Goal: Submit feedback/report problem: Submit feedback/report problem

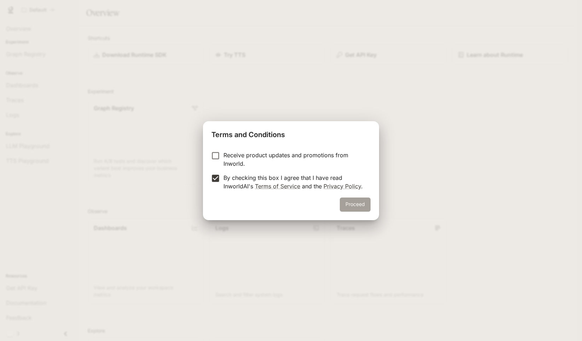
click at [359, 201] on button "Proceed" at bounding box center [355, 205] width 31 height 14
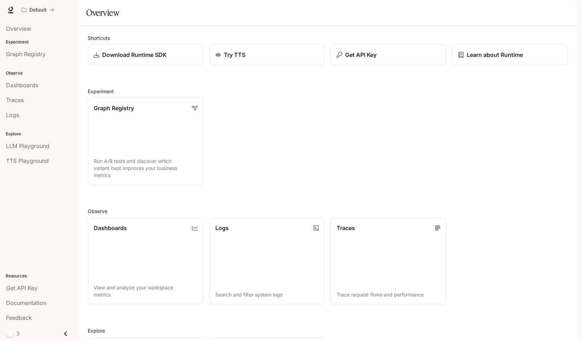
scroll to position [1, 0]
click at [32, 147] on span "LLM Playground" at bounding box center [27, 146] width 43 height 8
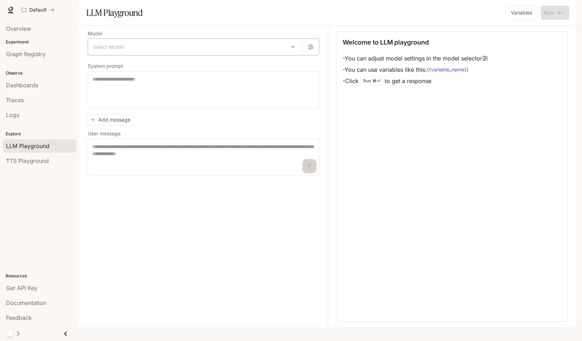
click at [104, 62] on body "Skip to main content Default Documentation Documentation Portal Overview Experi…" at bounding box center [291, 170] width 582 height 341
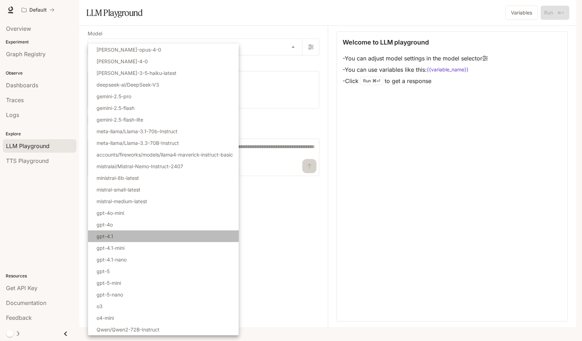
click at [142, 237] on li "gpt-4.1" at bounding box center [163, 236] width 151 height 12
type input "*******"
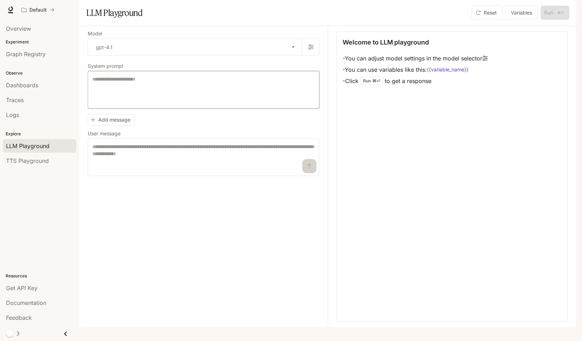
click at [142, 104] on textarea at bounding box center [203, 90] width 222 height 28
click at [313, 55] on button "button" at bounding box center [310, 47] width 17 height 17
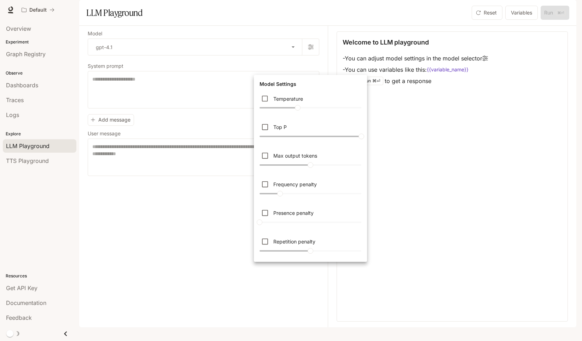
click at [313, 69] on div at bounding box center [291, 170] width 582 height 341
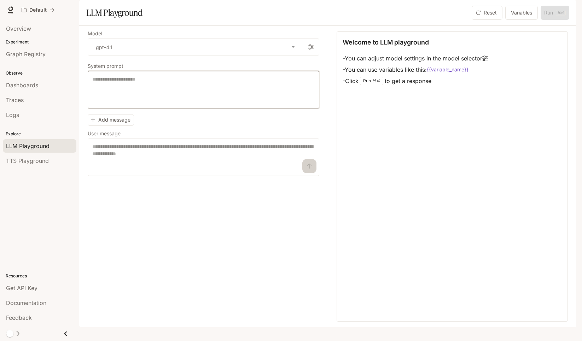
click at [298, 101] on textarea at bounding box center [203, 90] width 222 height 28
click at [42, 83] on div "Dashboards" at bounding box center [39, 85] width 67 height 8
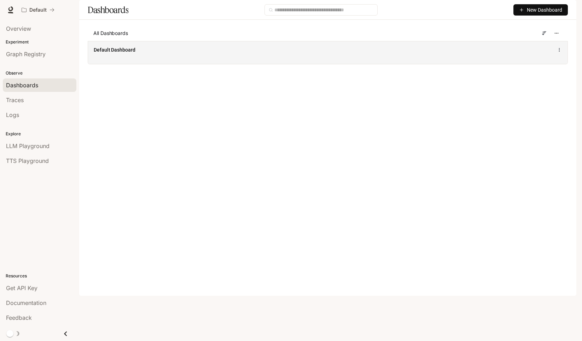
click at [142, 64] on div "Default Dashboard" at bounding box center [327, 52] width 479 height 23
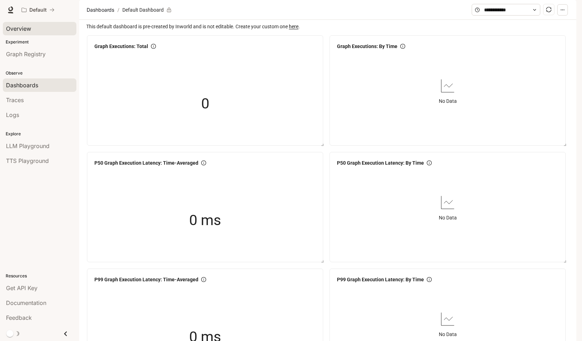
click at [21, 30] on span "Overview" at bounding box center [18, 28] width 25 height 8
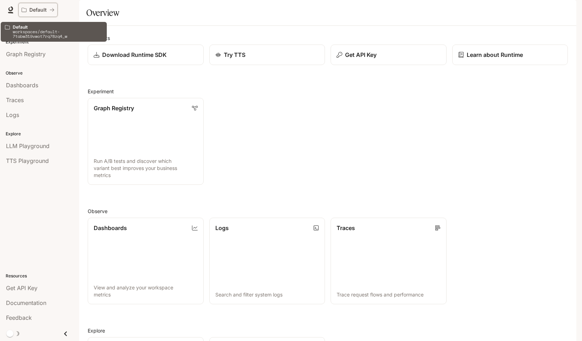
click at [33, 12] on p "Default" at bounding box center [37, 10] width 17 height 6
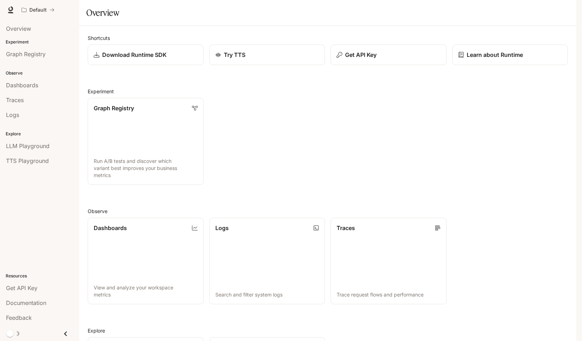
scroll to position [117, 0]
click at [18, 145] on span "LLM Playground" at bounding box center [27, 146] width 43 height 8
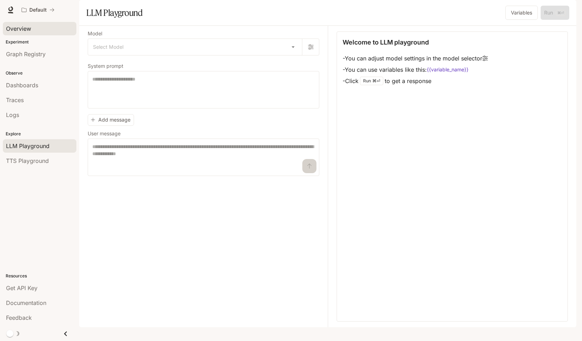
click at [21, 30] on span "Overview" at bounding box center [18, 28] width 25 height 8
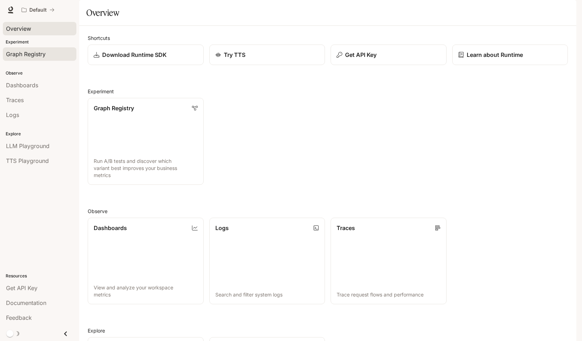
click at [25, 57] on span "Graph Registry" at bounding box center [26, 54] width 40 height 8
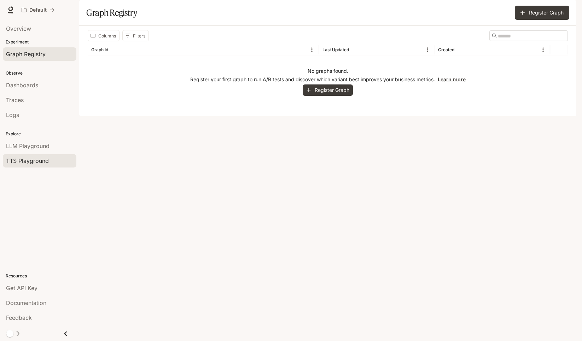
click at [21, 160] on span "TTS Playground" at bounding box center [27, 161] width 43 height 8
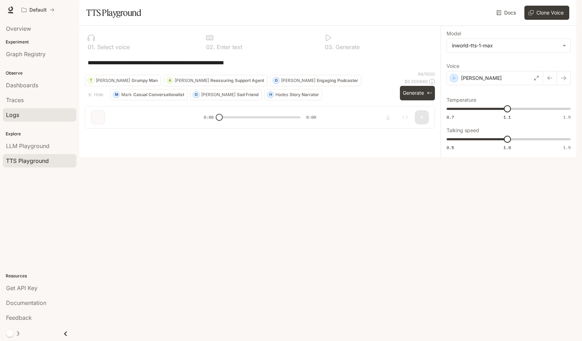
click at [25, 112] on div "Logs" at bounding box center [39, 115] width 67 height 8
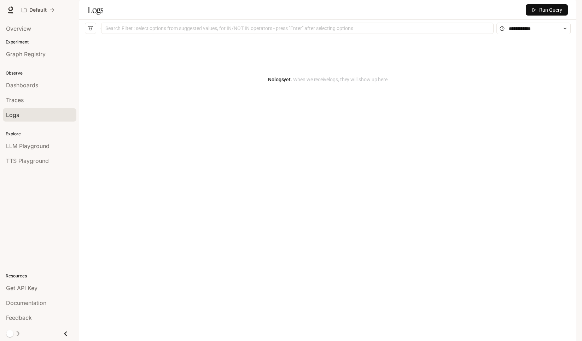
click at [28, 101] on div "Traces" at bounding box center [39, 100] width 67 height 8
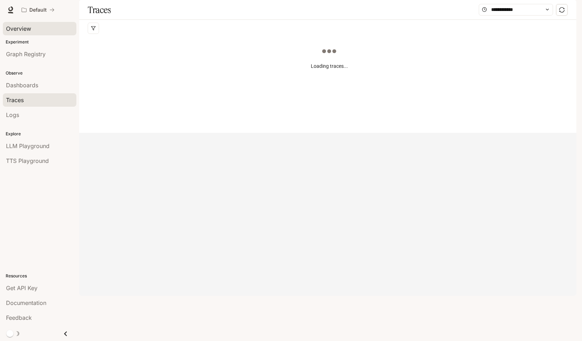
click at [30, 29] on span "Overview" at bounding box center [18, 28] width 25 height 8
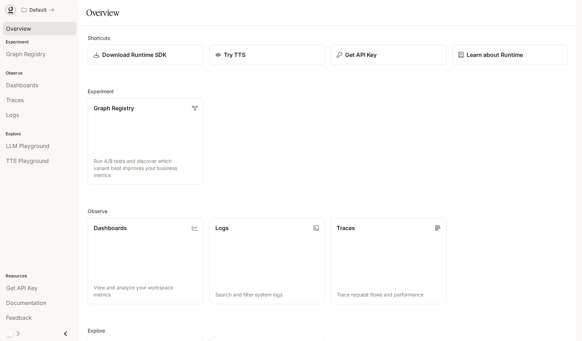
click at [11, 9] on icon at bounding box center [10, 9] width 7 height 7
click at [564, 8] on icon "button" at bounding box center [566, 10] width 6 height 6
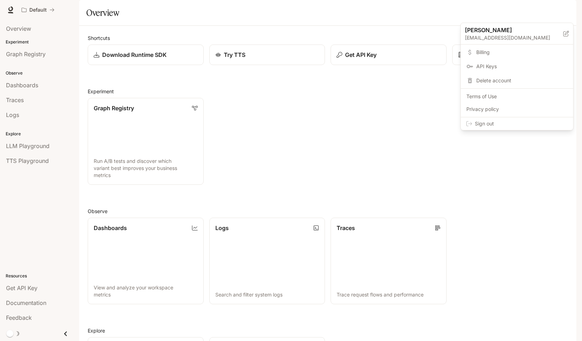
click at [494, 147] on div at bounding box center [291, 170] width 582 height 341
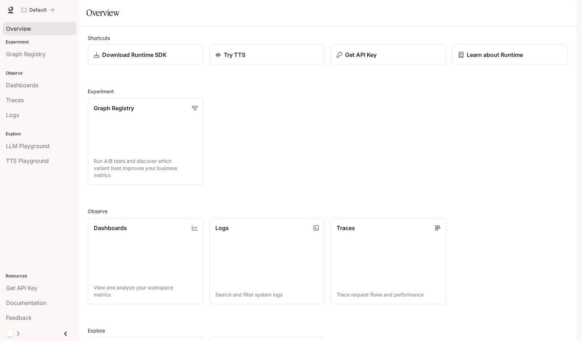
click at [24, 28] on span "Overview" at bounding box center [18, 28] width 25 height 8
click at [8, 9] on icon at bounding box center [10, 9] width 7 height 7
click at [11, 9] on icon at bounding box center [10, 9] width 7 height 7
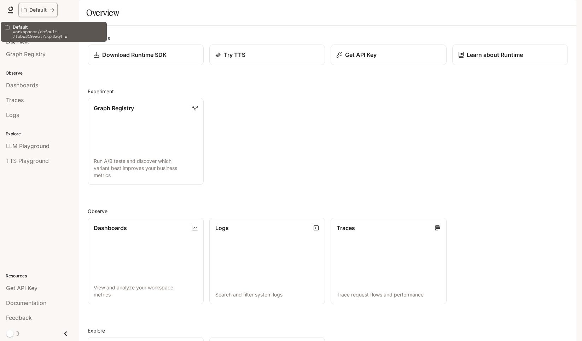
click at [53, 9] on icon "All workspaces" at bounding box center [51, 9] width 5 height 5
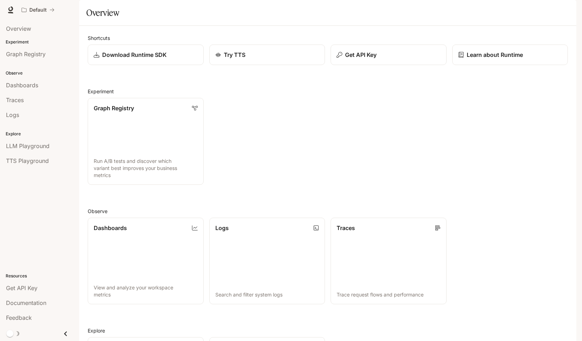
click at [565, 11] on icon "button" at bounding box center [566, 10] width 4 height 4
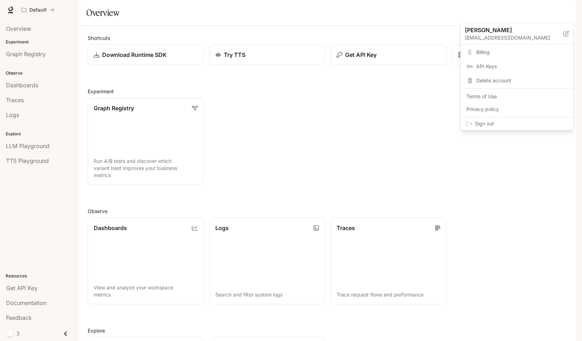
click at [499, 189] on div at bounding box center [291, 170] width 582 height 341
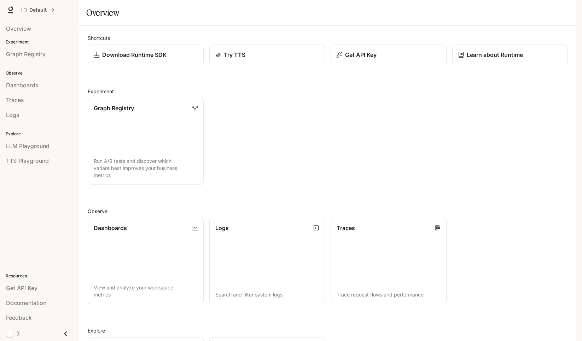
scroll to position [117, 0]
click at [25, 315] on span "Feedback" at bounding box center [19, 317] width 26 height 8
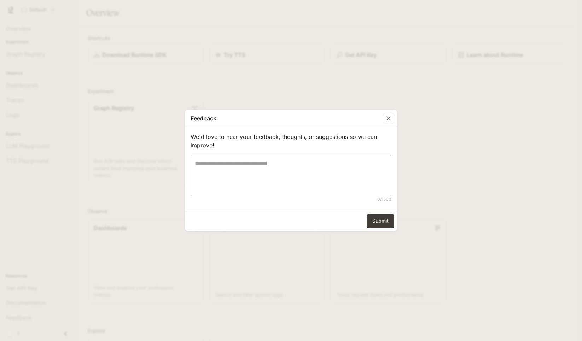
click at [328, 179] on textarea at bounding box center [291, 175] width 192 height 33
paste textarea "**********"
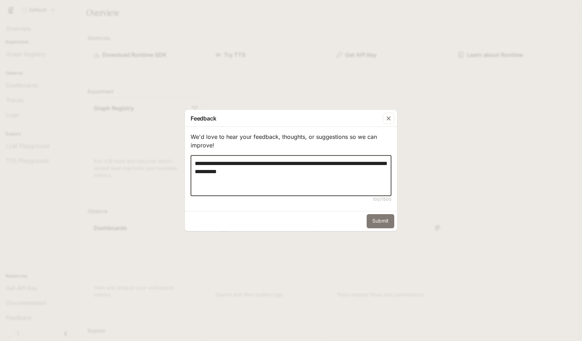
type textarea "**********"
click at [387, 222] on button "Submit" at bounding box center [381, 221] width 28 height 14
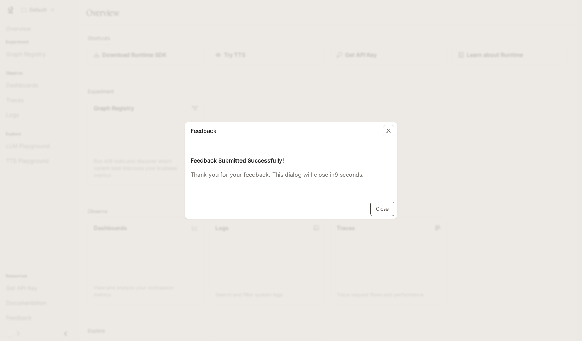
click at [379, 205] on button "Close" at bounding box center [382, 209] width 24 height 14
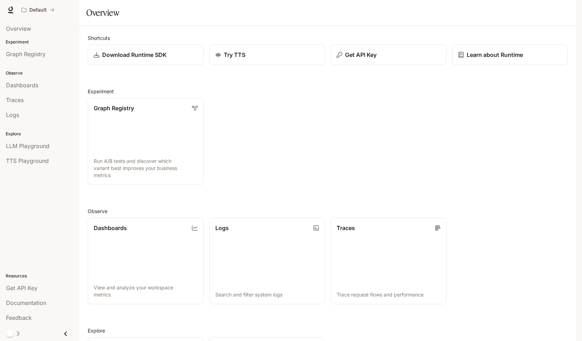
click at [64, 332] on icon "Close drawer" at bounding box center [66, 334] width 10 height 10
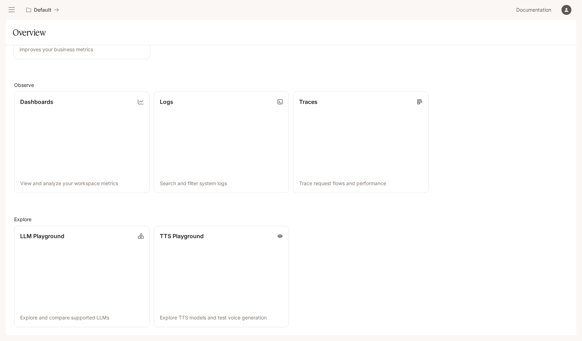
scroll to position [0, 0]
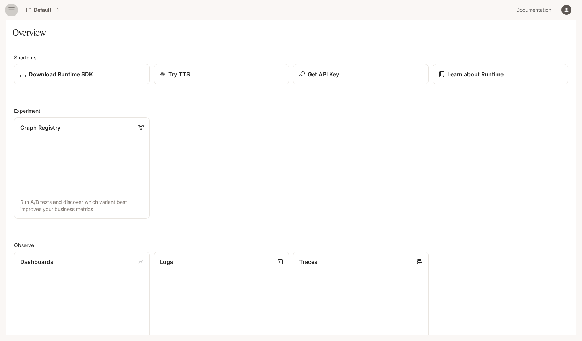
click at [8, 10] on icon "open drawer" at bounding box center [11, 9] width 7 height 7
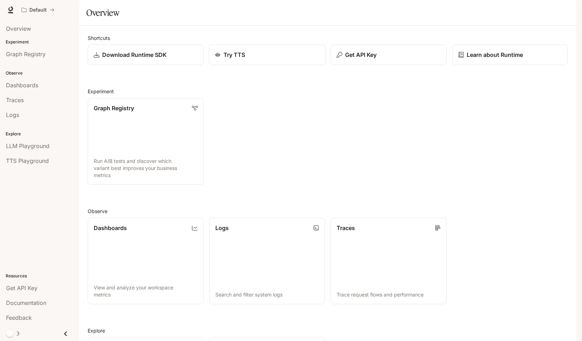
scroll to position [2, 0]
click at [278, 62] on link "Try TTS" at bounding box center [267, 55] width 117 height 21
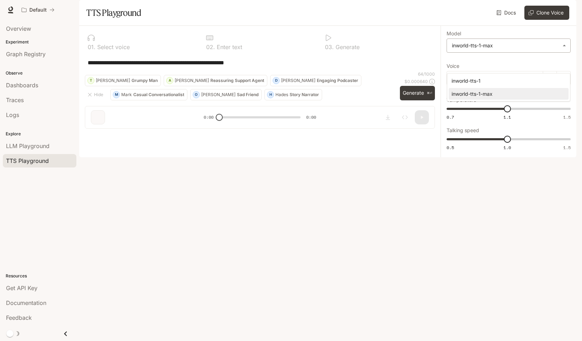
click at [462, 64] on body "**********" at bounding box center [291, 170] width 582 height 341
click at [462, 64] on div at bounding box center [291, 170] width 582 height 341
click at [565, 12] on icon "button" at bounding box center [566, 10] width 6 height 6
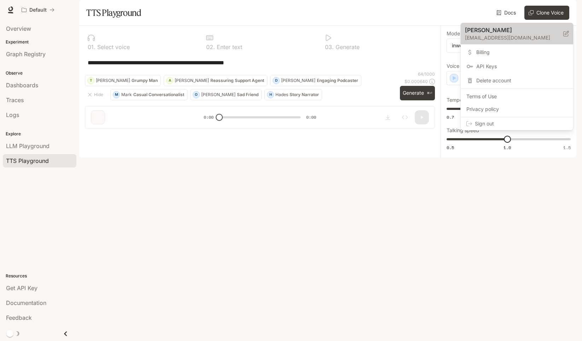
click at [569, 38] on div "Katie kpearson.designs@gmail.com" at bounding box center [517, 34] width 112 height 22
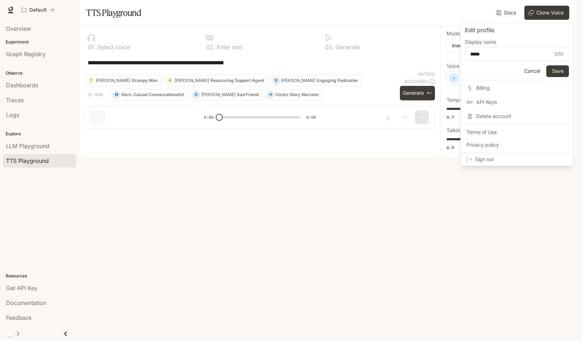
click at [532, 74] on button "Cancel" at bounding box center [532, 71] width 23 height 12
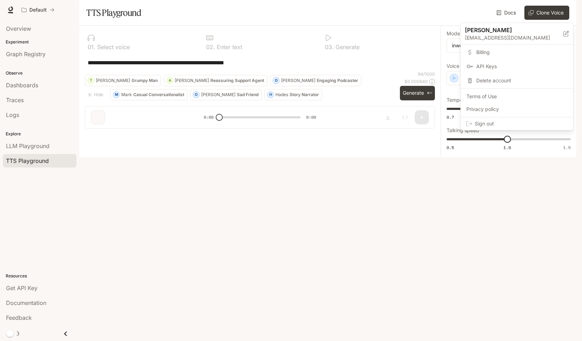
click at [21, 84] on div at bounding box center [291, 170] width 582 height 341
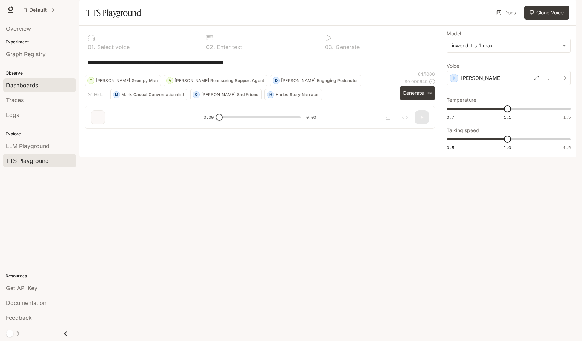
click at [20, 90] on link "Dashboards" at bounding box center [40, 84] width 74 height 13
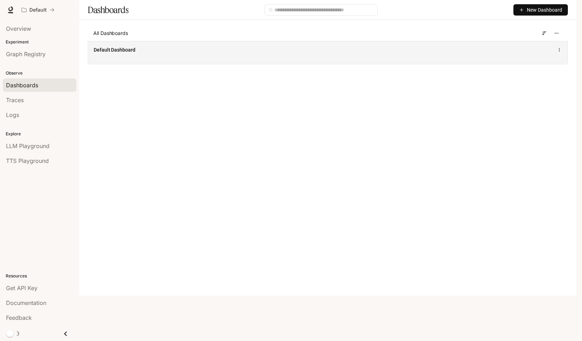
click at [126, 64] on div "Default Dashboard" at bounding box center [327, 52] width 479 height 23
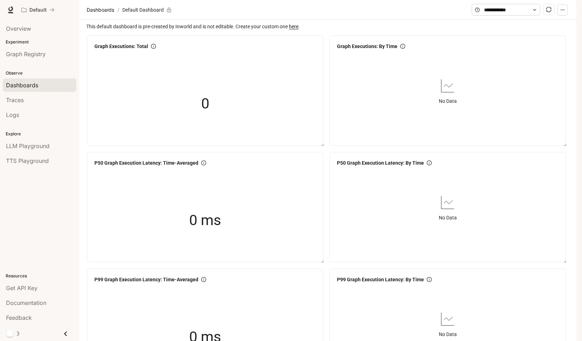
scroll to position [810, 0]
click at [34, 111] on div "Logs" at bounding box center [39, 115] width 67 height 8
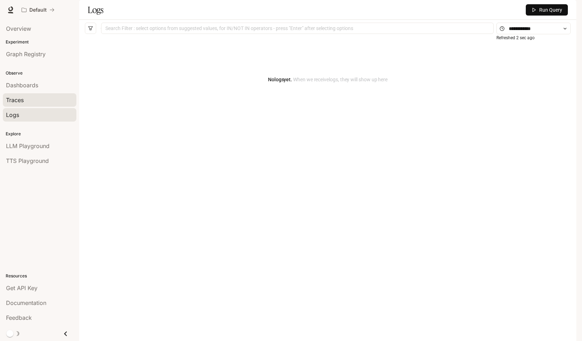
click at [39, 100] on div "Traces" at bounding box center [39, 100] width 67 height 8
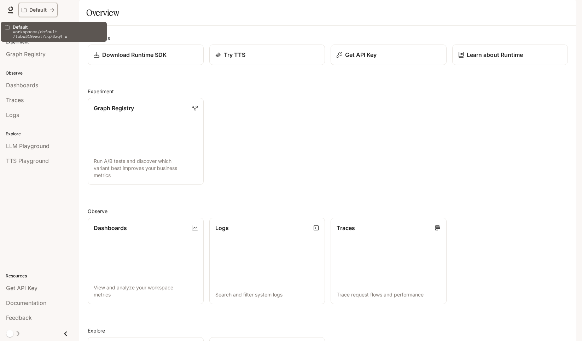
click at [33, 10] on p "Default" at bounding box center [37, 10] width 17 height 6
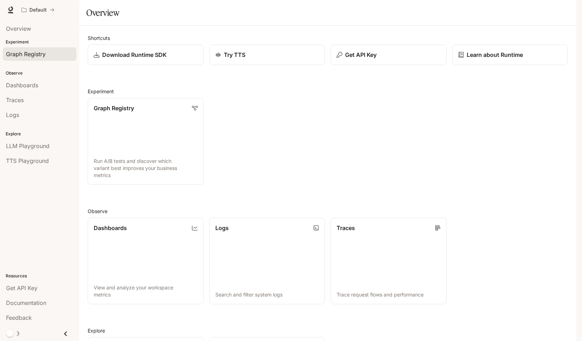
click at [26, 58] on span "Graph Registry" at bounding box center [26, 54] width 40 height 8
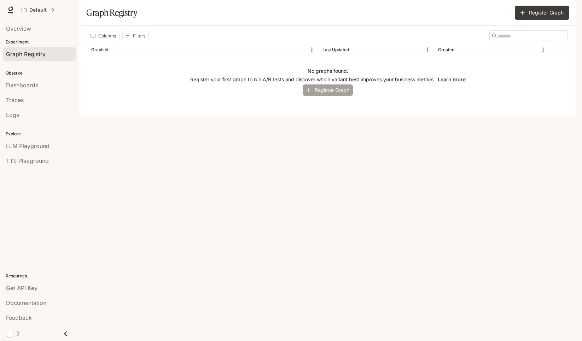
click at [339, 96] on button "Register Graph" at bounding box center [328, 90] width 50 height 12
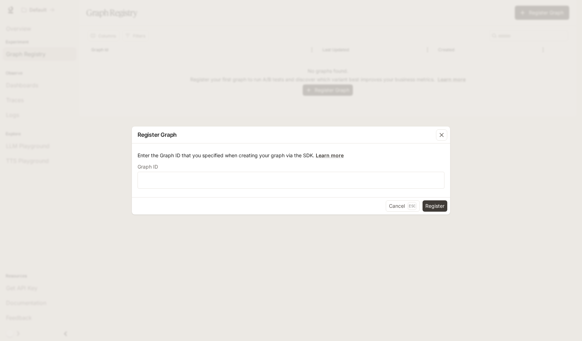
click at [361, 191] on div "Enter the Graph ID that you specified when creating your graph via the SDK. Lea…" at bounding box center [291, 170] width 318 height 54
click at [361, 181] on input "text" at bounding box center [291, 180] width 306 height 7
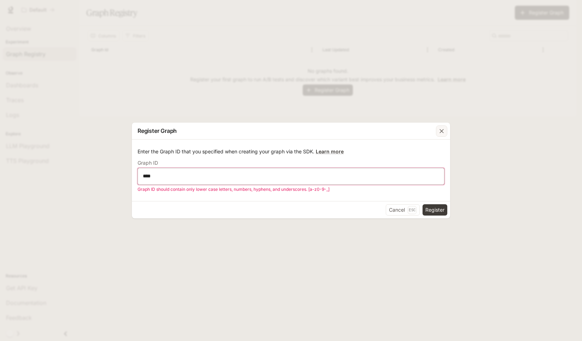
type input "****"
click at [441, 131] on icon "button" at bounding box center [441, 131] width 4 height 4
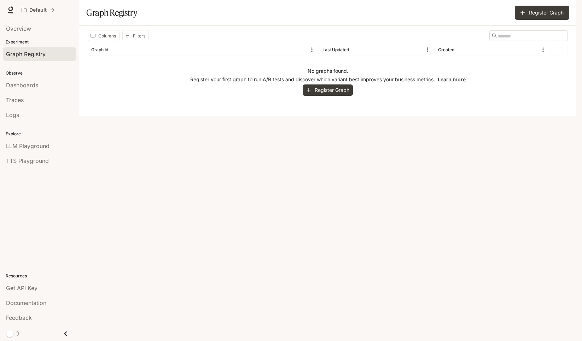
click at [22, 78] on li "Dashboards" at bounding box center [39, 85] width 79 height 15
click at [22, 83] on span "Dashboards" at bounding box center [22, 85] width 32 height 8
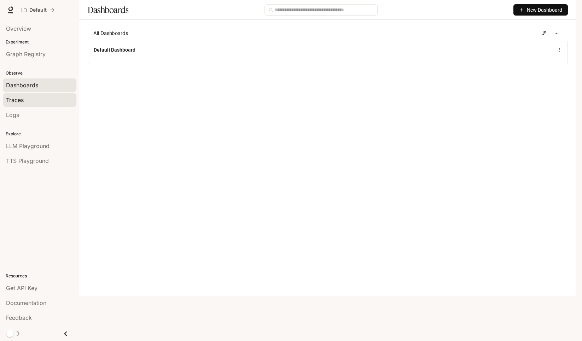
click at [18, 100] on span "Traces" at bounding box center [15, 100] width 18 height 8
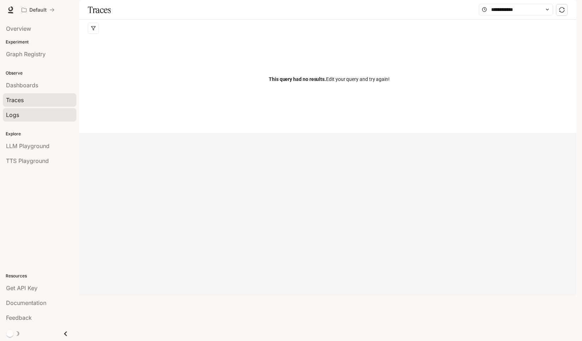
click at [20, 112] on div "Logs" at bounding box center [39, 115] width 67 height 8
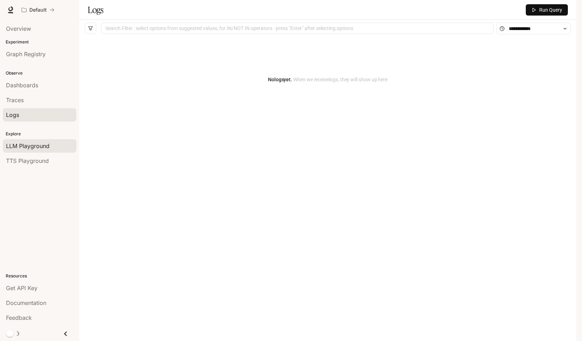
click at [22, 141] on link "LLM Playground" at bounding box center [40, 145] width 74 height 13
